Goal: Task Accomplishment & Management: Manage account settings

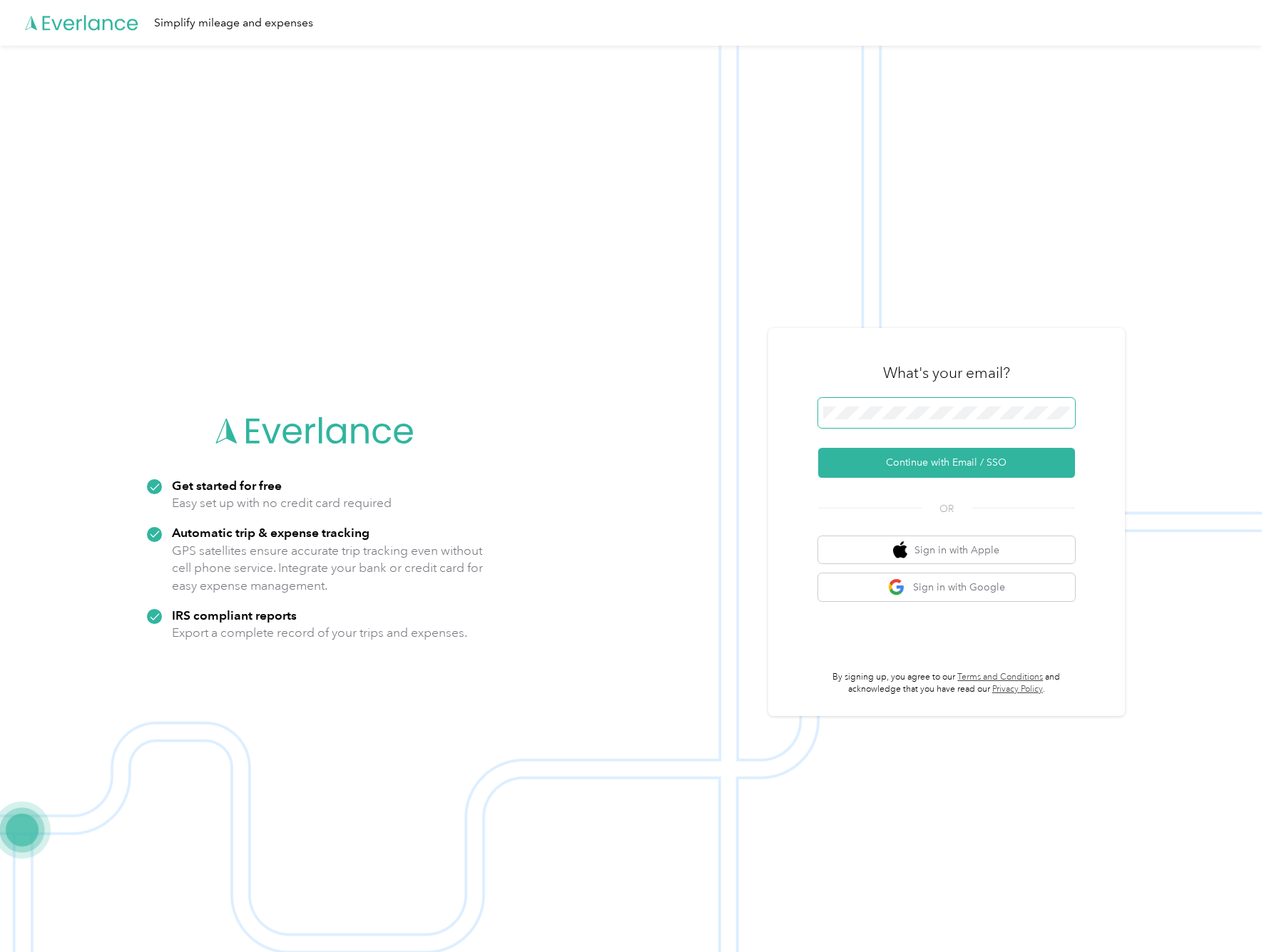
click at [950, 401] on span at bounding box center [947, 413] width 257 height 30
click at [951, 464] on button "Continue with Email / SSO" at bounding box center [947, 463] width 257 height 30
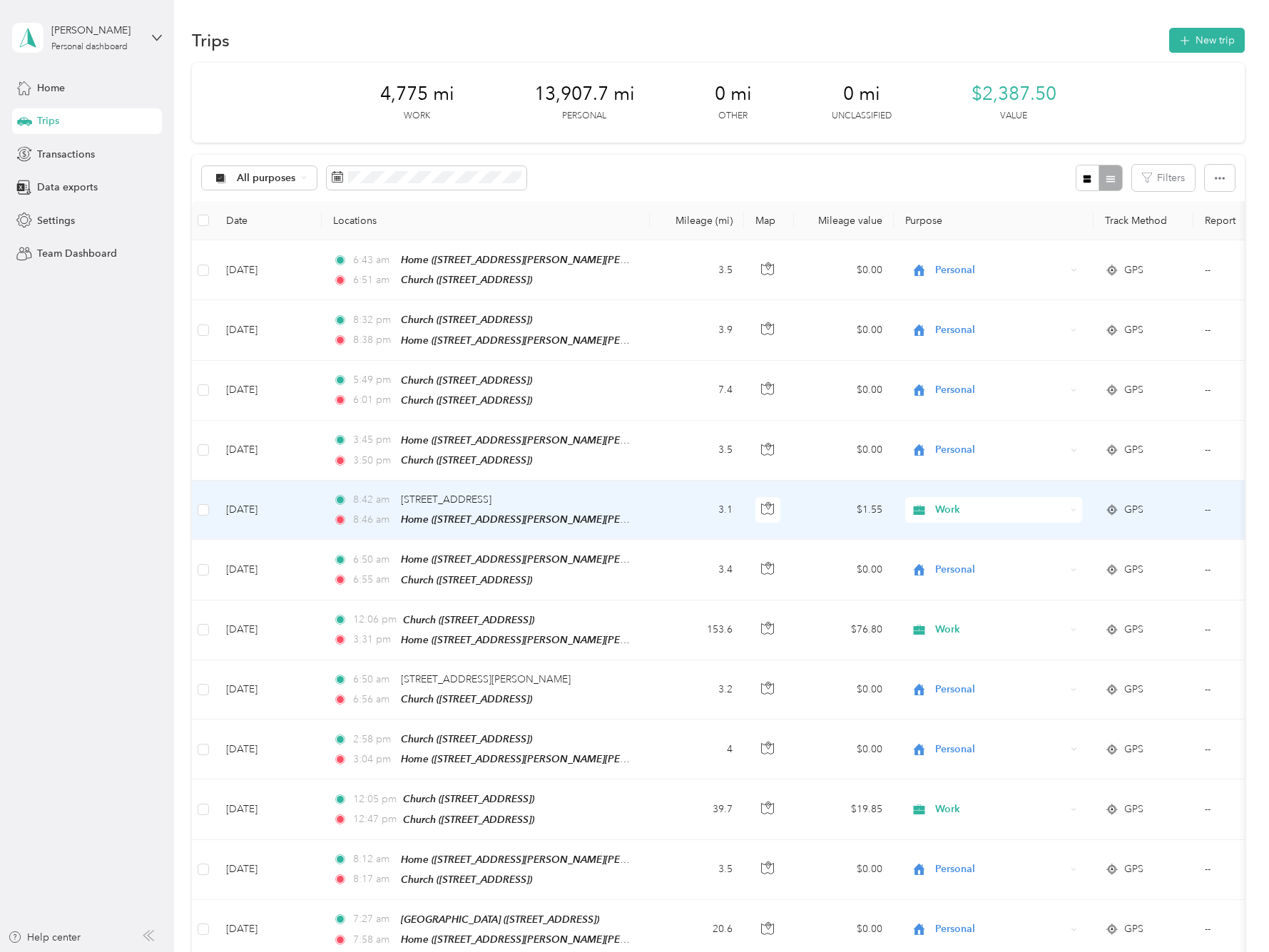
click at [1071, 497] on div "Work" at bounding box center [994, 510] width 177 height 26
click at [986, 550] on span "Personal" at bounding box center [1006, 555] width 132 height 15
